Goal: Find specific page/section: Find specific page/section

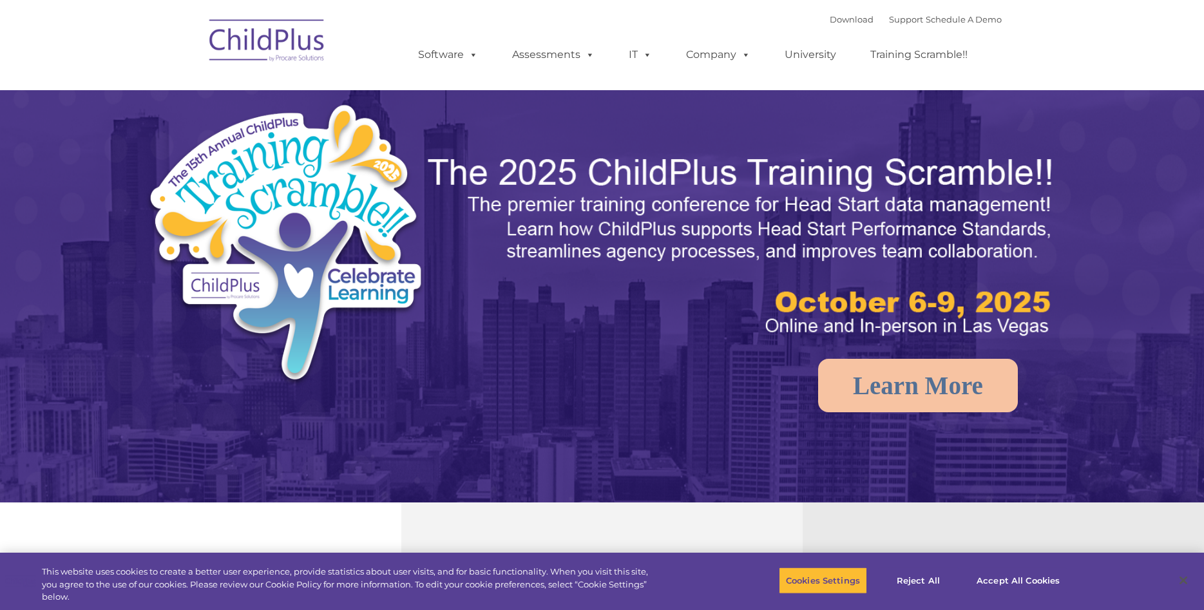
select select "MEDIUM"
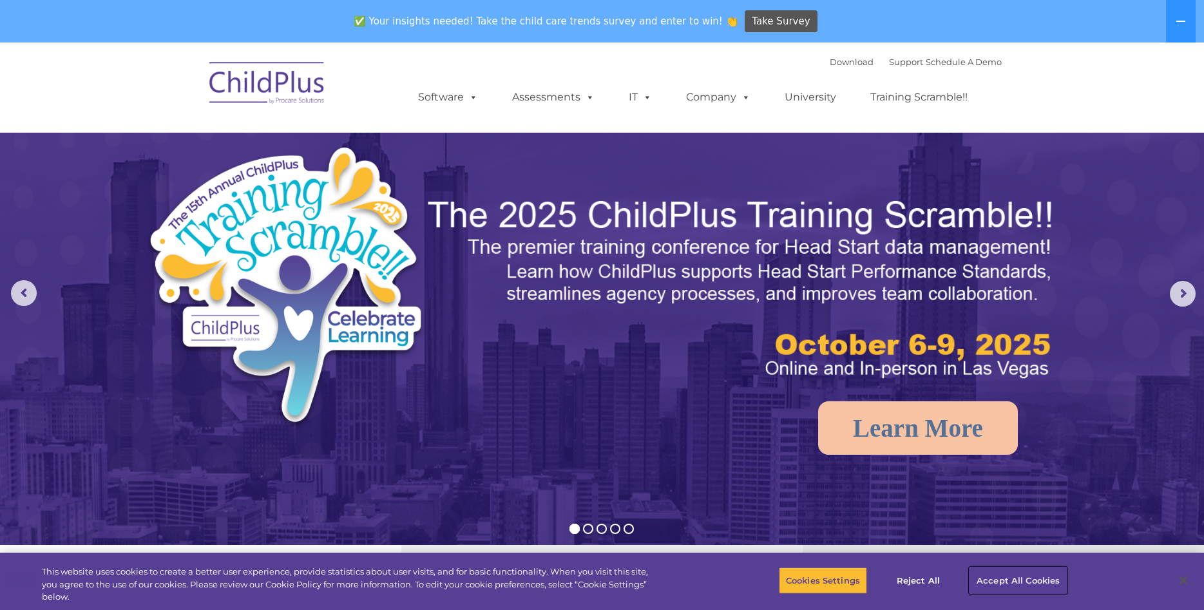
click at [991, 576] on button "Accept All Cookies" at bounding box center [1018, 580] width 97 height 27
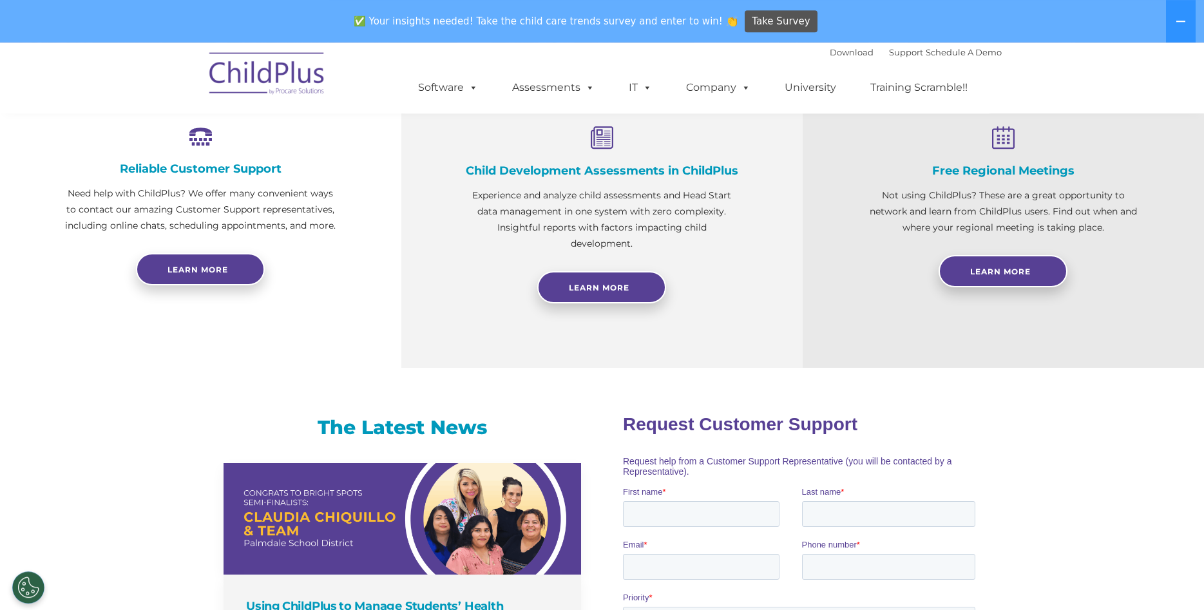
scroll to position [435, 0]
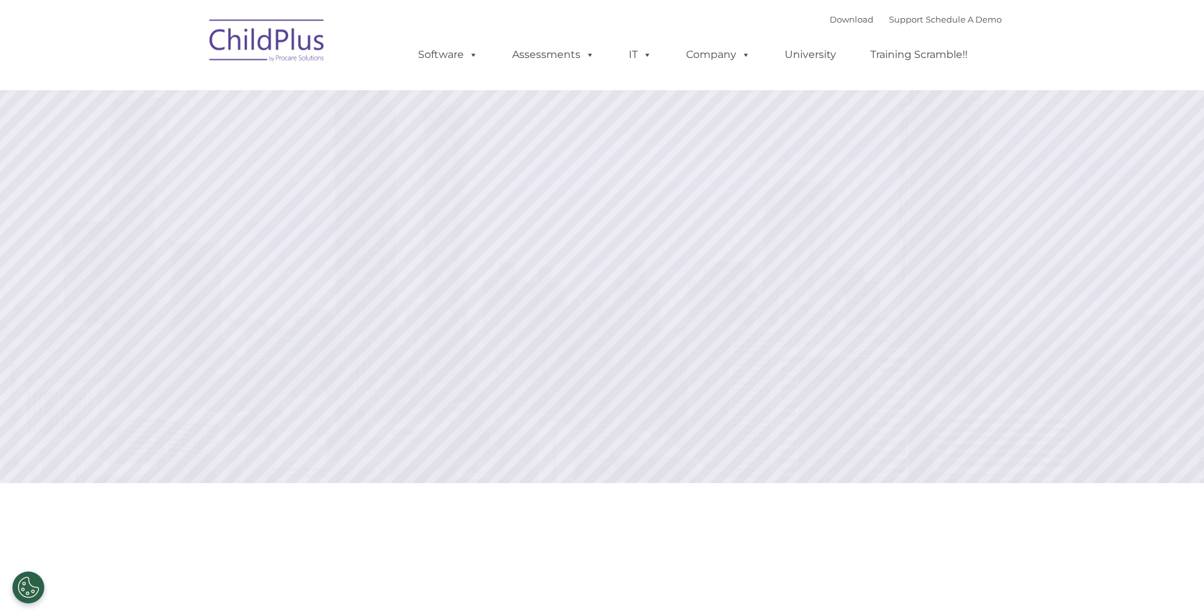
type input ""
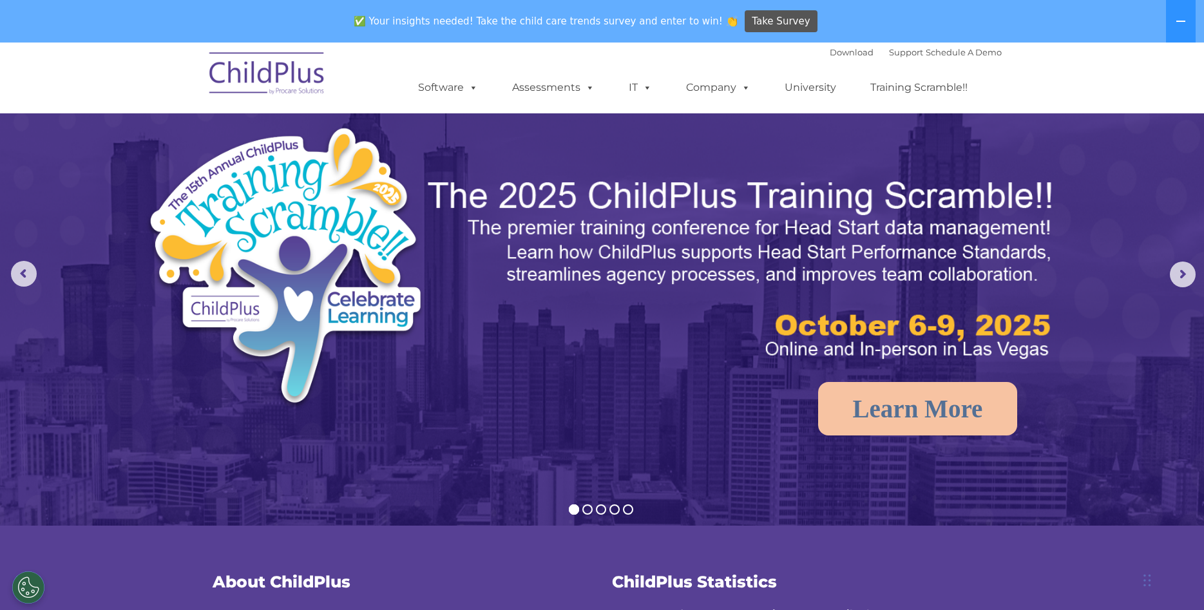
click at [474, 102] on ul "Software ChildPlus: The original and most widely-used Head Start data managemen…" at bounding box center [696, 88] width 609 height 52
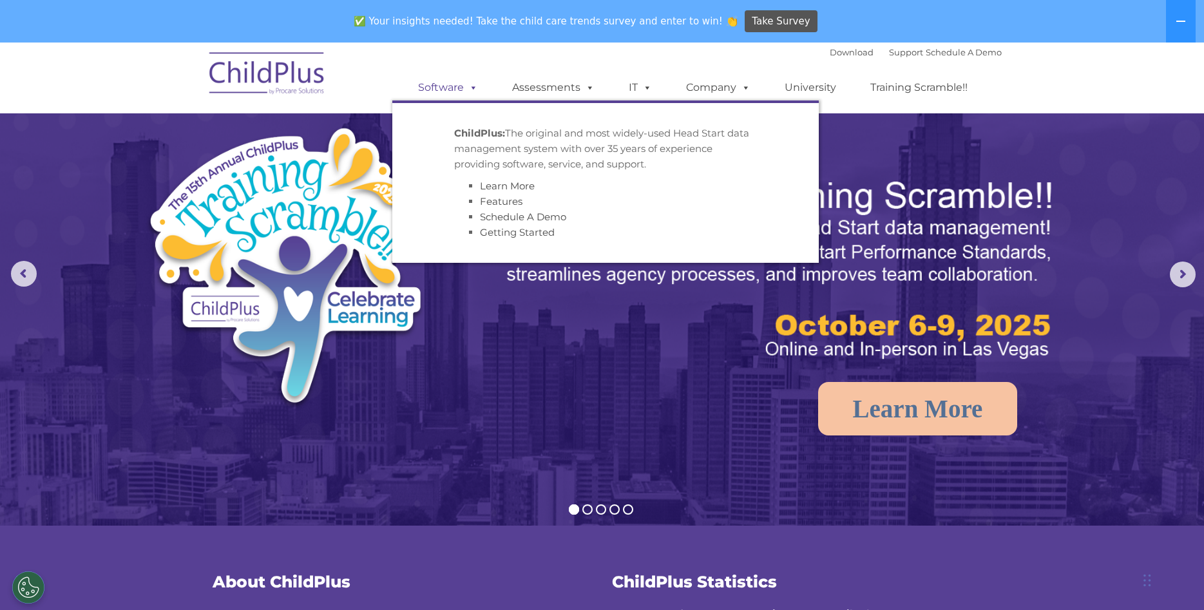
click at [464, 80] on link "Software" at bounding box center [448, 88] width 86 height 26
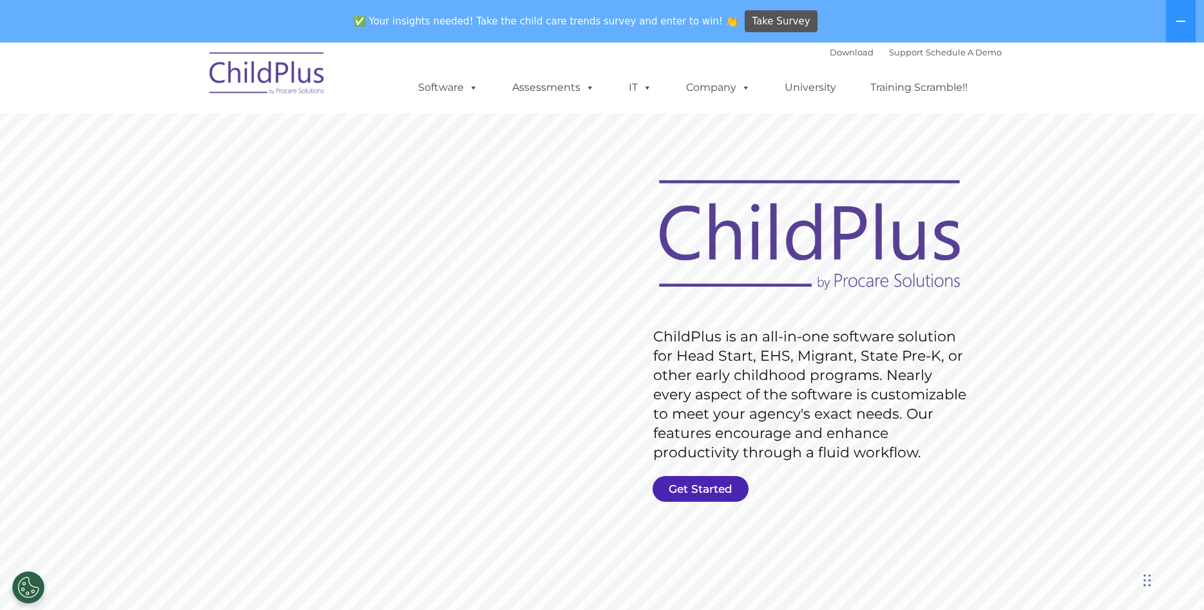
click at [693, 489] on link "Get Started" at bounding box center [701, 489] width 96 height 26
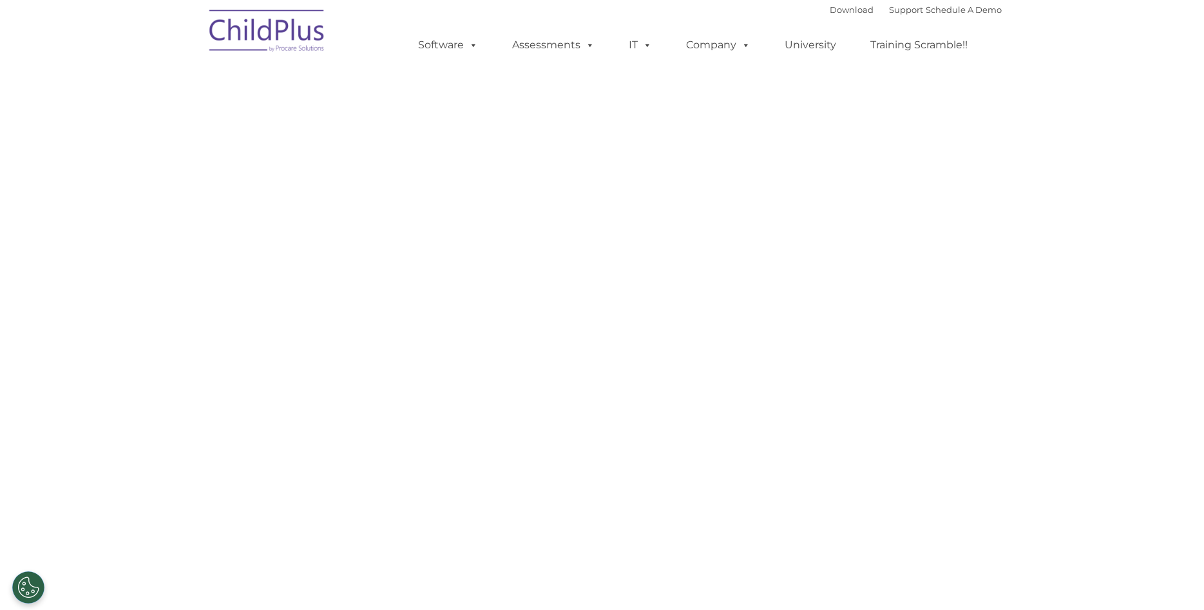
select select "MEDIUM"
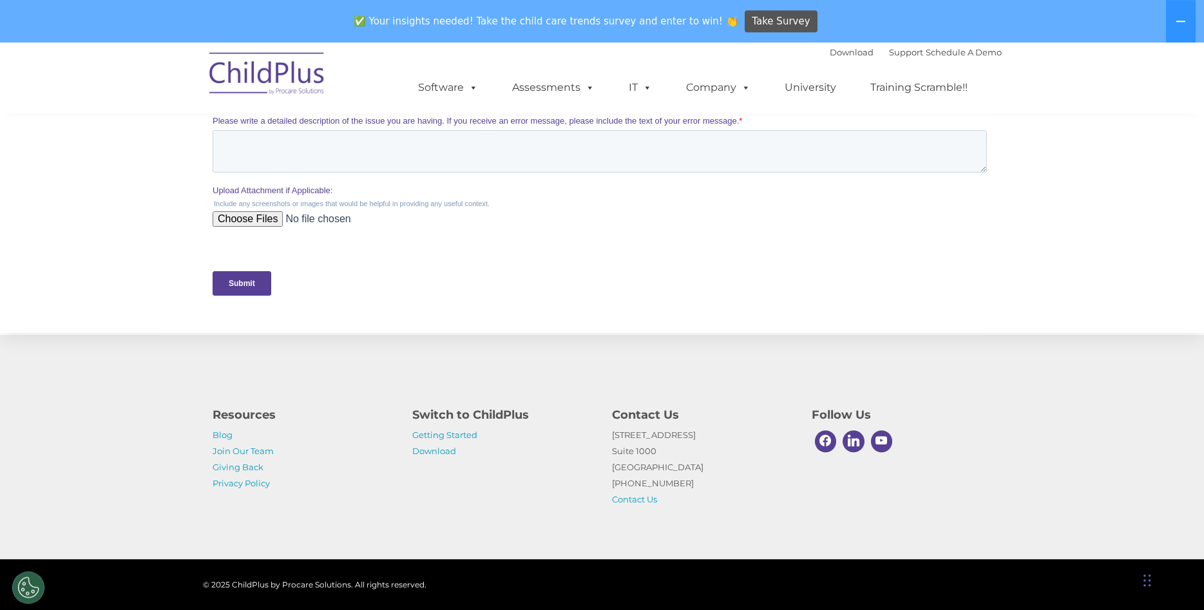
scroll to position [560, 0]
